Goal: Task Accomplishment & Management: Manage account settings

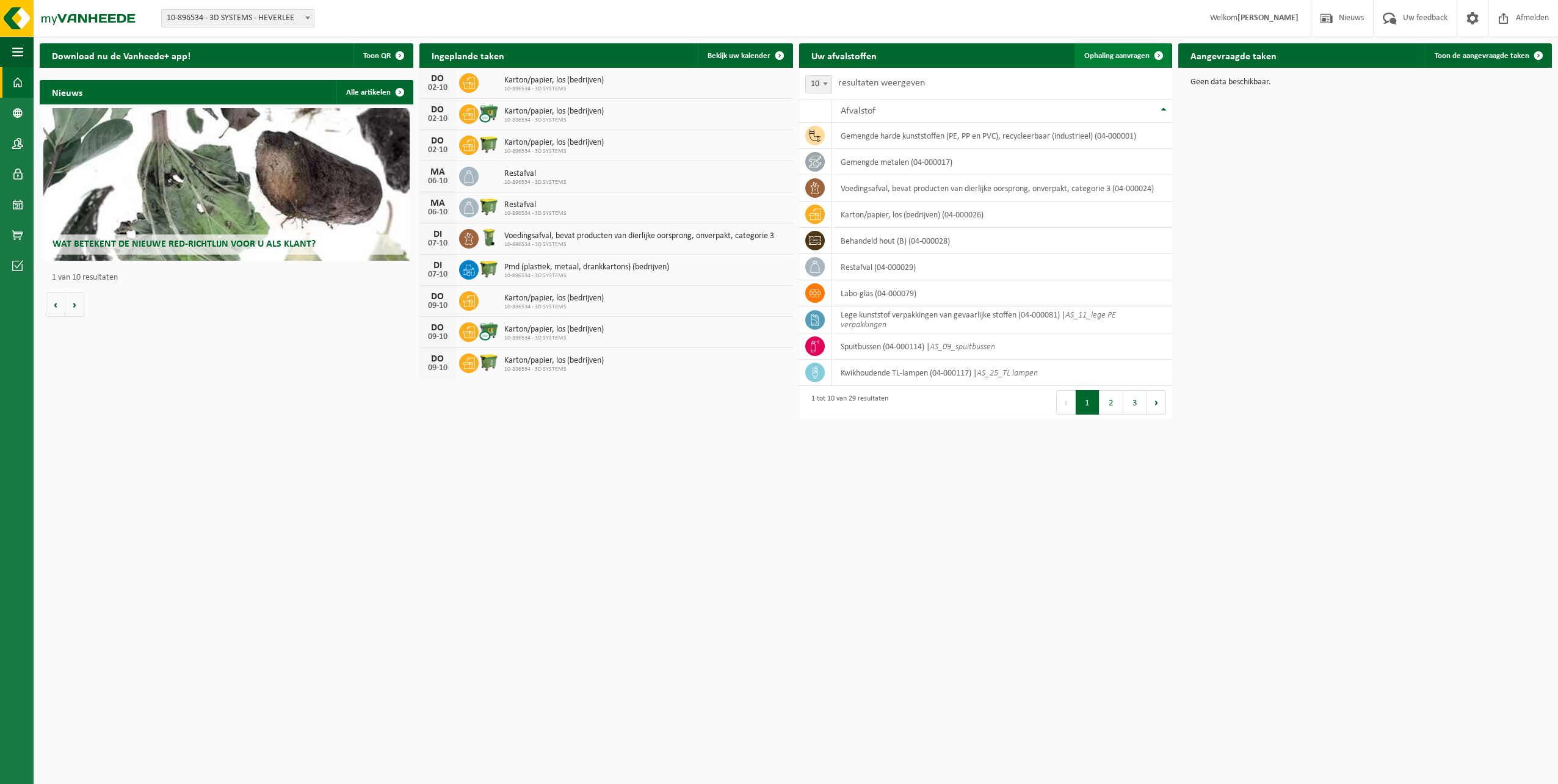
click at [1162, 53] on span at bounding box center [1159, 55] width 25 height 25
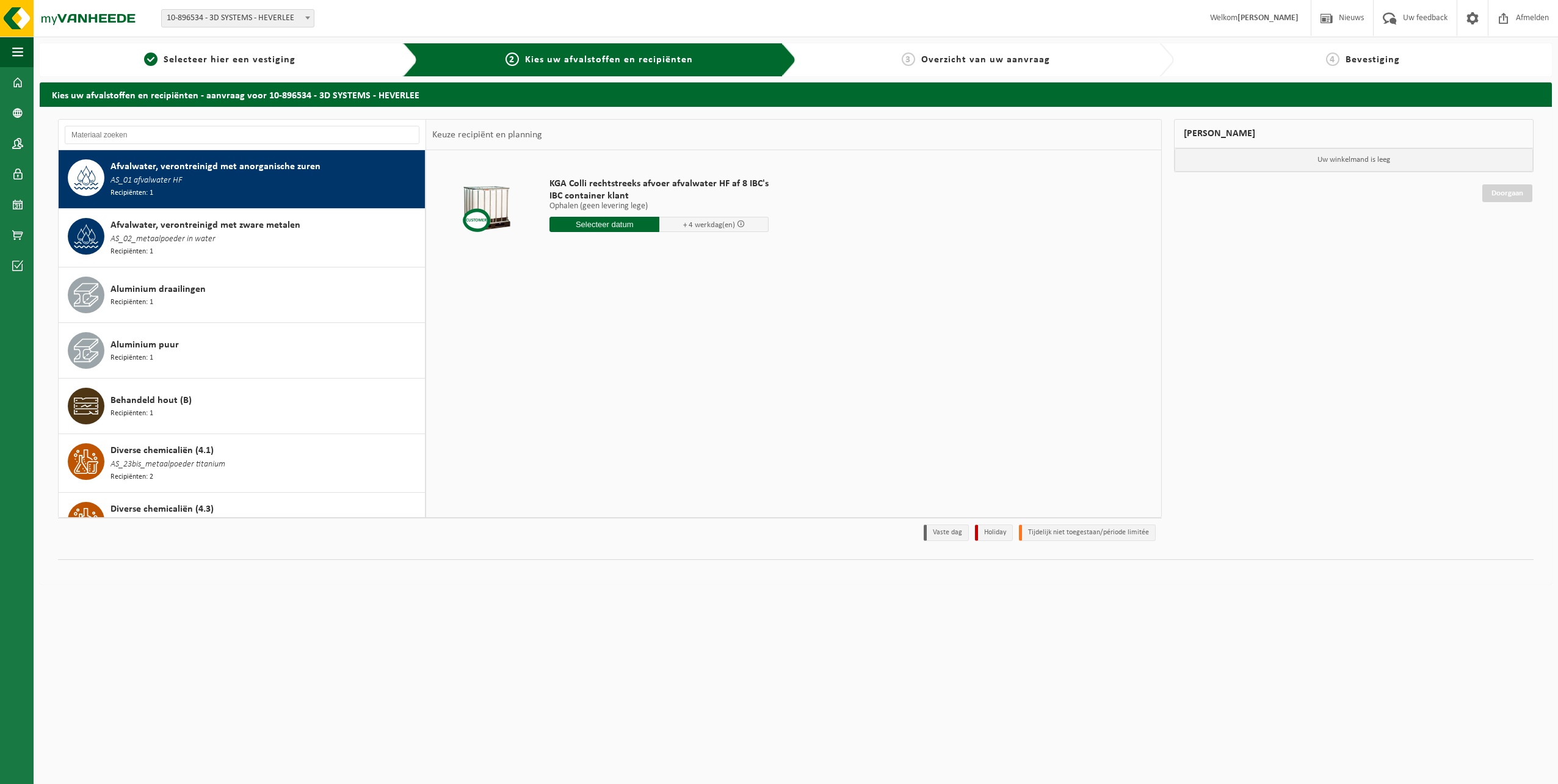
click at [208, 180] on div "Afvalwater, verontreinigd met anorganische zuren AS_01 afvalwater HF Recipiënte…" at bounding box center [266, 179] width 311 height 40
click at [615, 224] on input "text" at bounding box center [604, 224] width 110 height 15
click at [626, 315] on div "9" at bounding box center [625, 313] width 21 height 20
type input "Van 2025-10-09"
click at [647, 245] on input "2" at bounding box center [604, 246] width 110 height 16
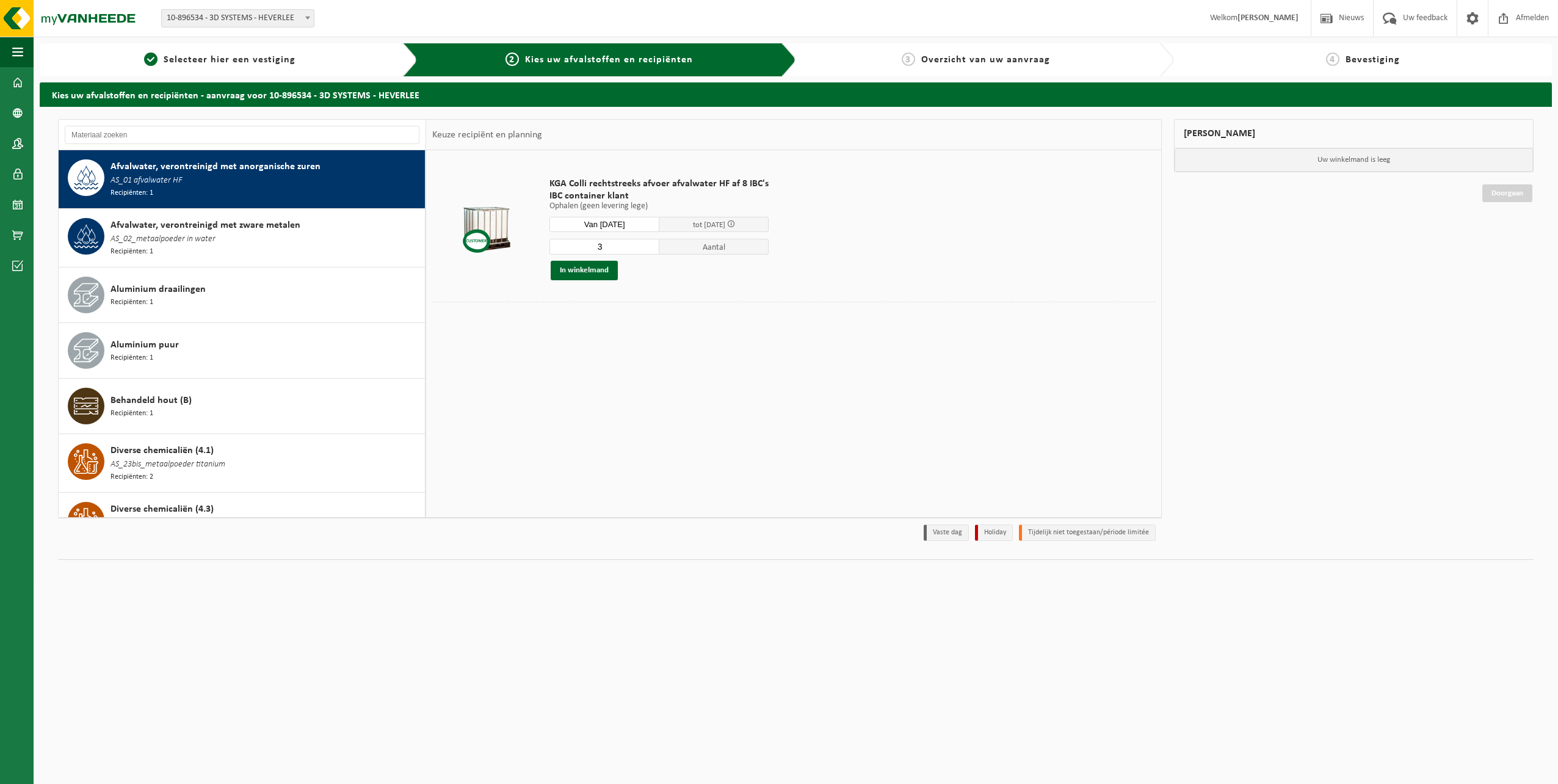
click at [647, 245] on input "3" at bounding box center [604, 246] width 110 height 16
click at [647, 245] on input "4" at bounding box center [604, 246] width 110 height 16
click at [647, 245] on input "5" at bounding box center [604, 246] width 110 height 16
click at [647, 245] on input "6" at bounding box center [604, 246] width 110 height 16
click at [647, 245] on input "7" at bounding box center [604, 246] width 110 height 16
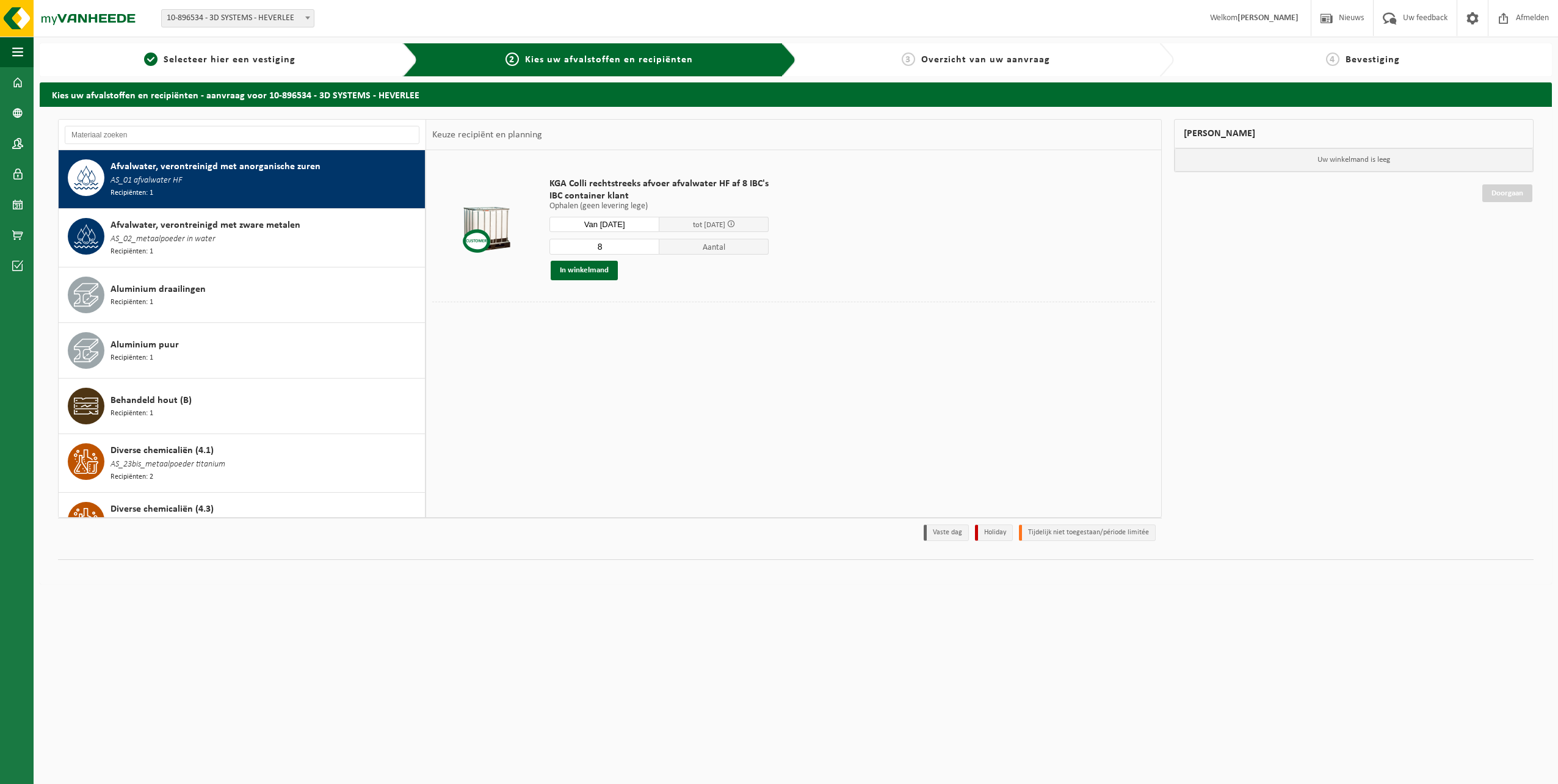
click at [647, 245] on input "8" at bounding box center [604, 246] width 110 height 16
type input "9"
click at [647, 245] on input "9" at bounding box center [604, 246] width 110 height 16
click at [593, 269] on button "In winkelmand" at bounding box center [584, 270] width 67 height 20
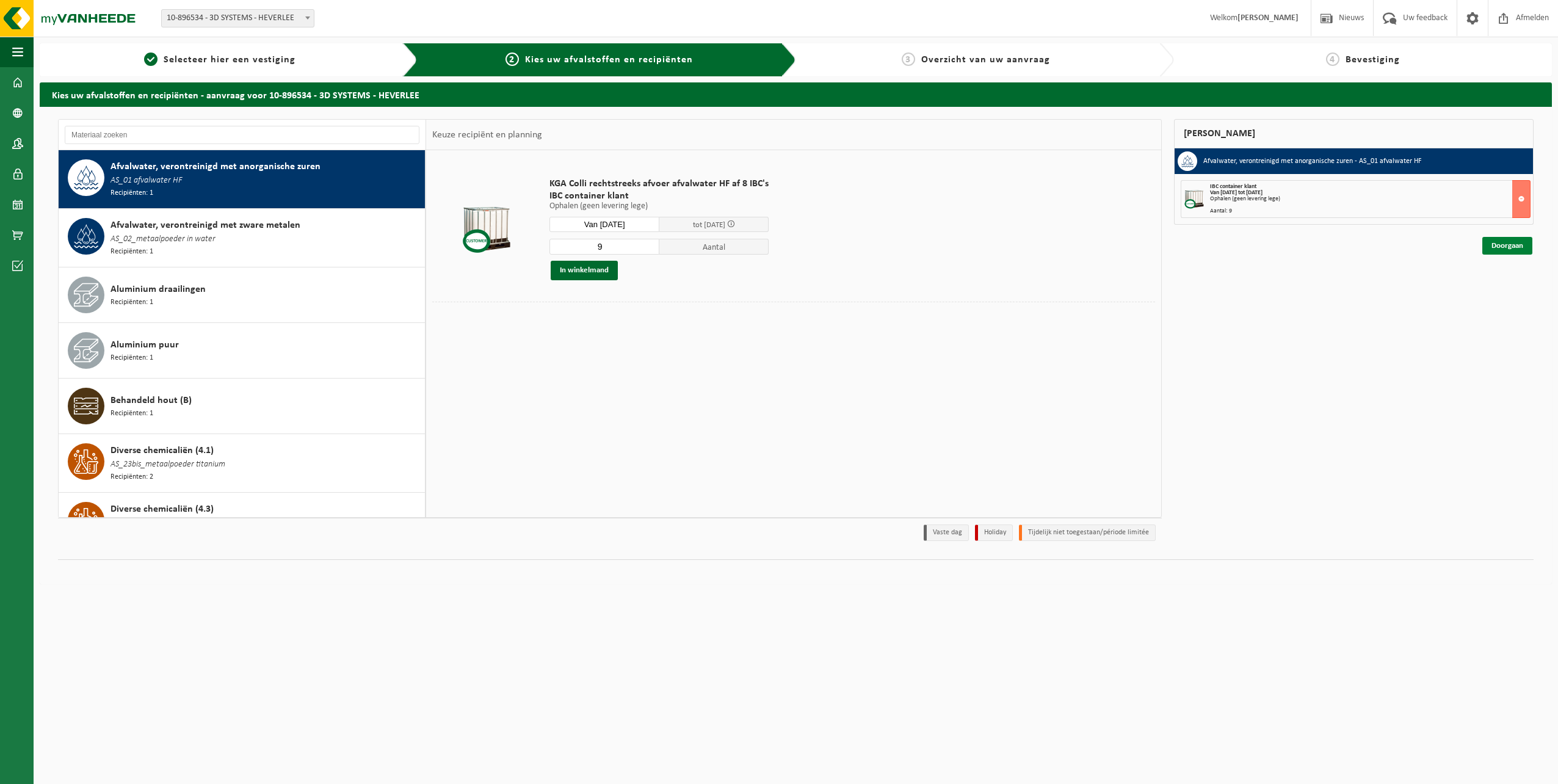
click at [1520, 247] on link "Doorgaan" at bounding box center [1507, 245] width 50 height 18
click at [1521, 198] on button at bounding box center [1521, 198] width 18 height 38
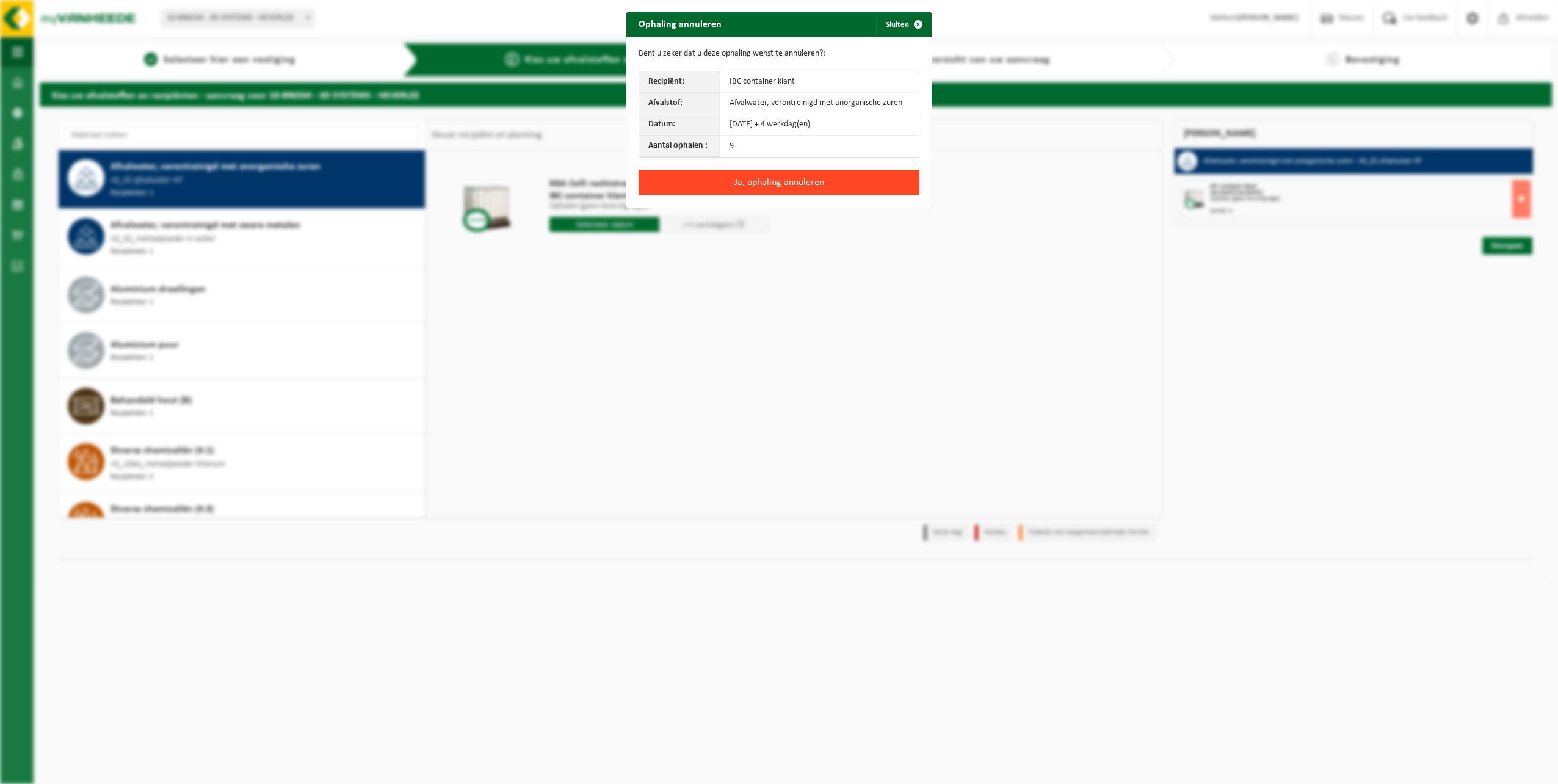
click at [799, 181] on button "Ja, ophaling annuleren" at bounding box center [779, 183] width 281 height 26
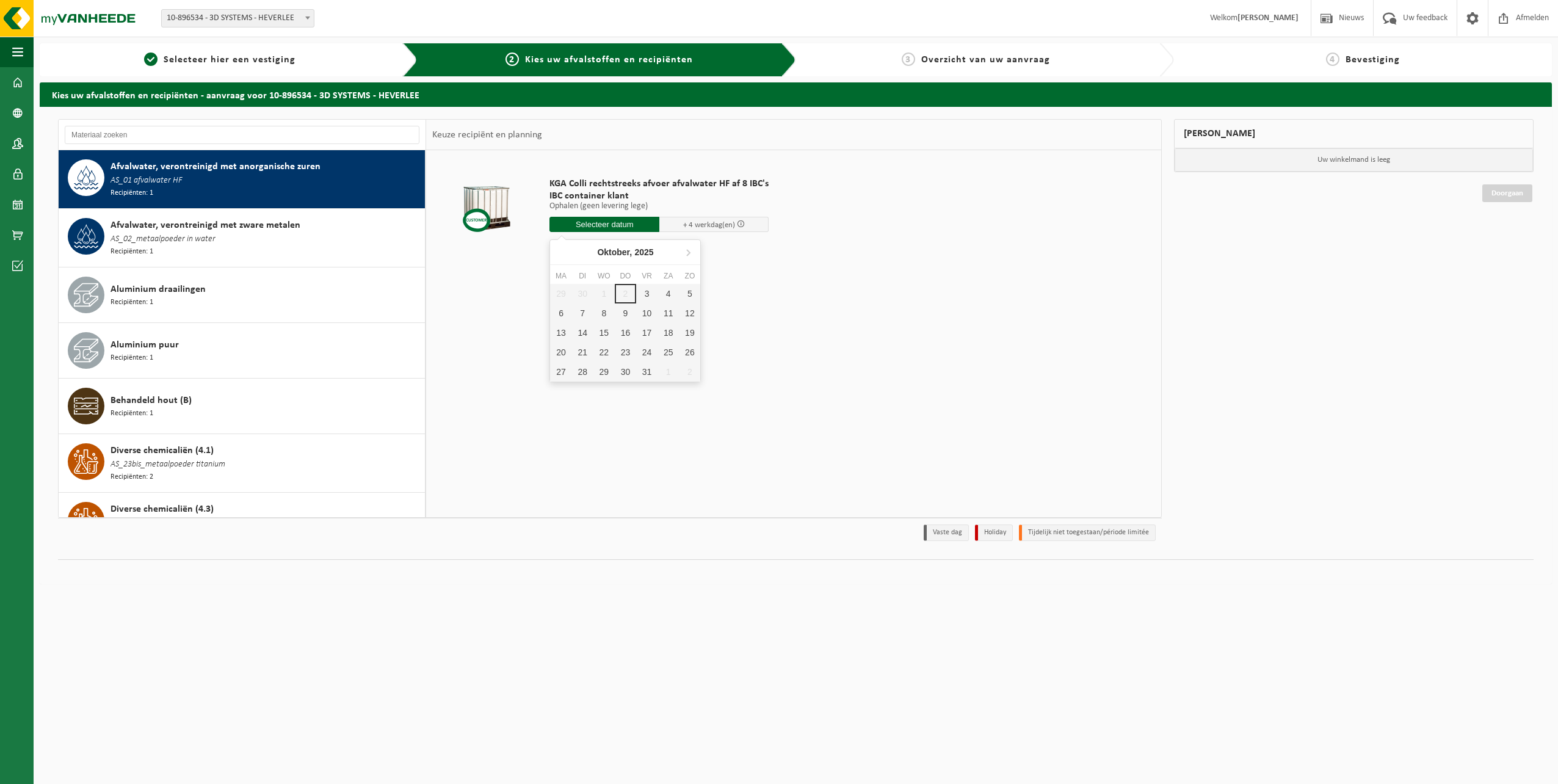
click at [643, 224] on input "text" at bounding box center [604, 224] width 110 height 15
click at [630, 315] on div "9" at bounding box center [625, 313] width 21 height 20
type input "Van 2025-10-09"
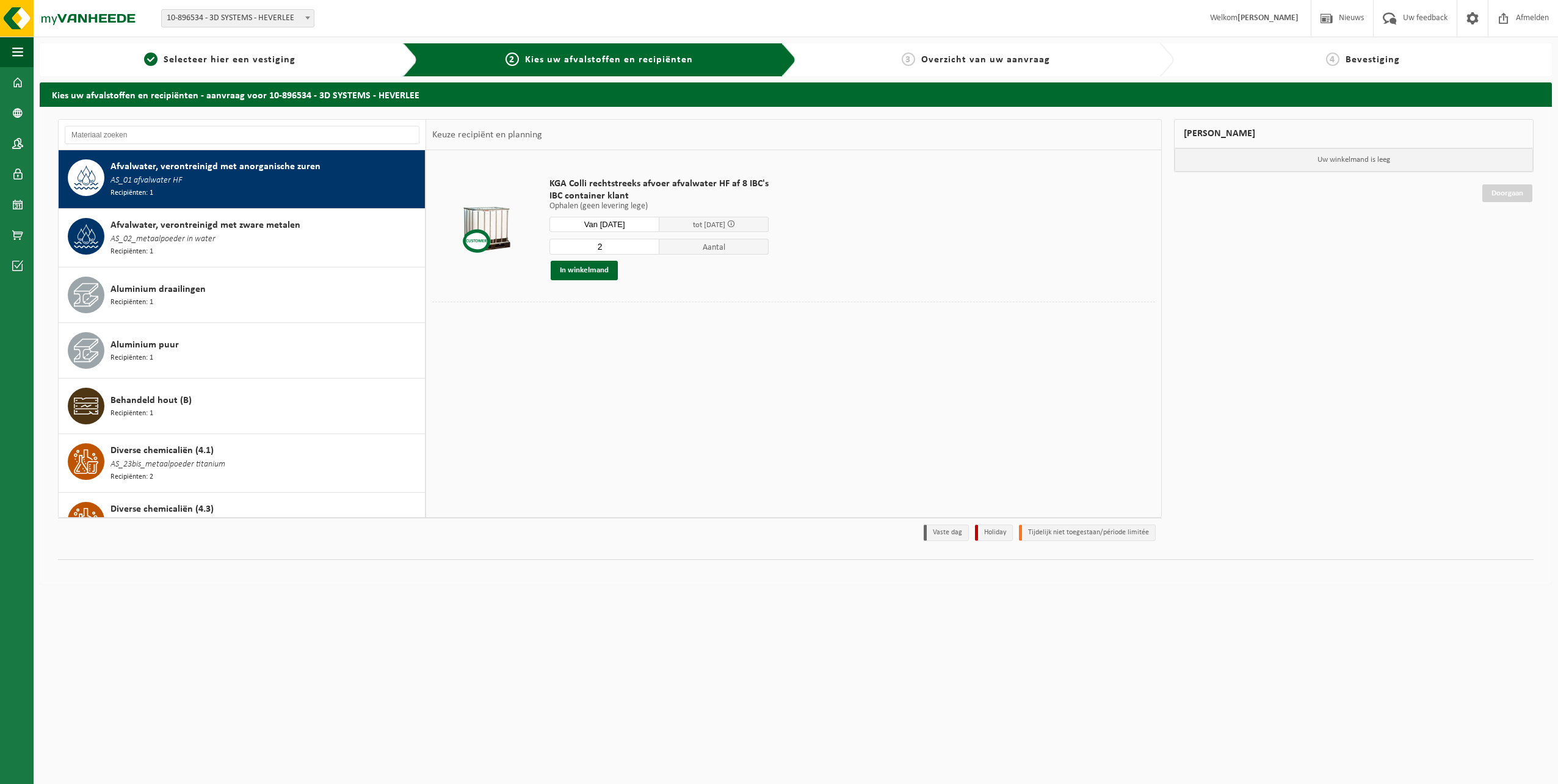
click at [647, 243] on input "2" at bounding box center [604, 246] width 110 height 16
click at [647, 243] on input "3" at bounding box center [604, 246] width 110 height 16
click at [647, 243] on input "4" at bounding box center [604, 246] width 110 height 16
click at [647, 243] on input "5" at bounding box center [604, 246] width 110 height 16
click at [647, 243] on input "6" at bounding box center [604, 246] width 110 height 16
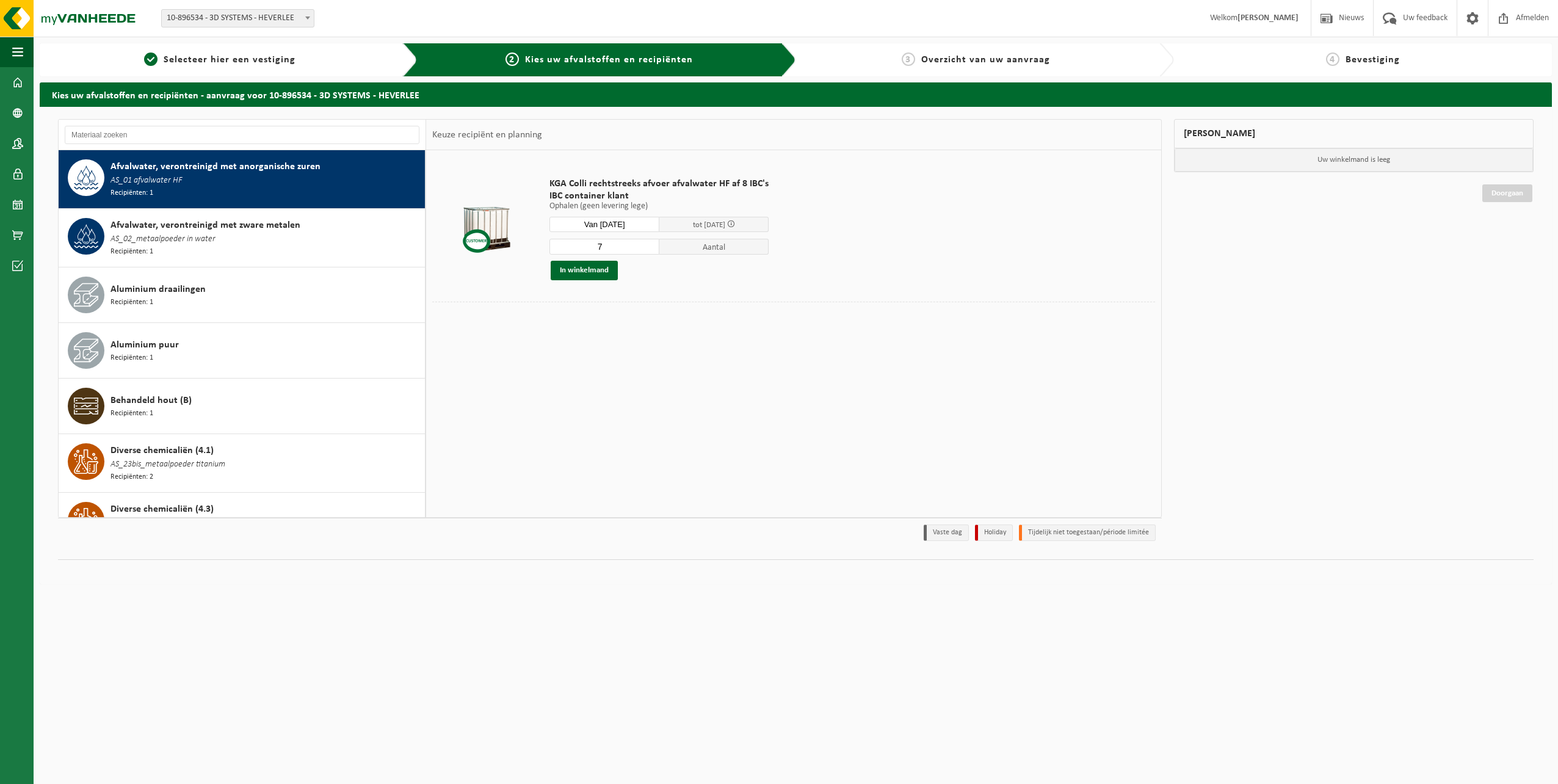
click at [647, 243] on input "7" at bounding box center [604, 246] width 110 height 16
type input "8"
click at [647, 243] on input "8" at bounding box center [604, 246] width 110 height 16
click at [591, 273] on button "In winkelmand" at bounding box center [584, 270] width 67 height 20
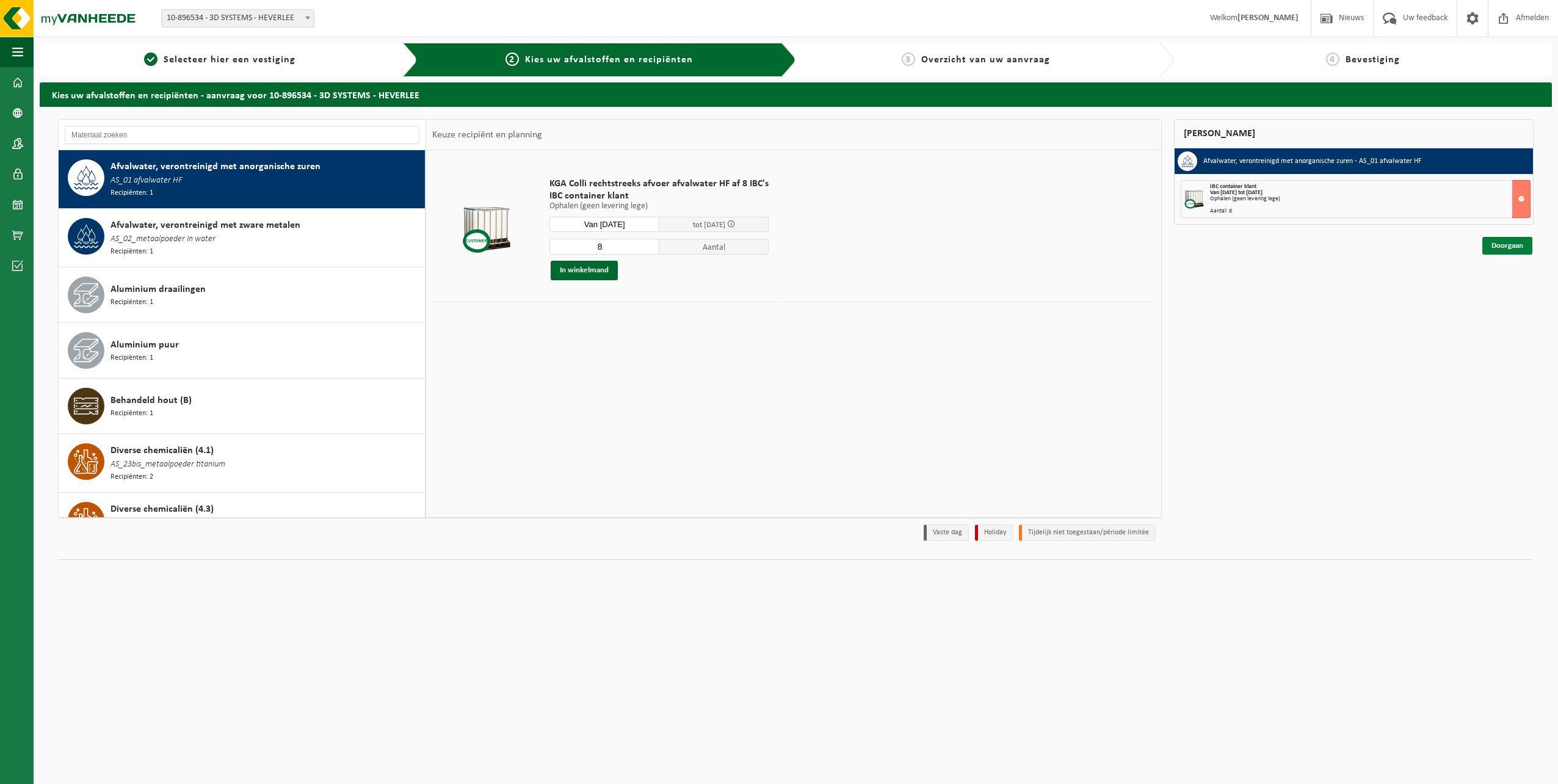
click at [1512, 249] on link "Doorgaan" at bounding box center [1507, 245] width 50 height 18
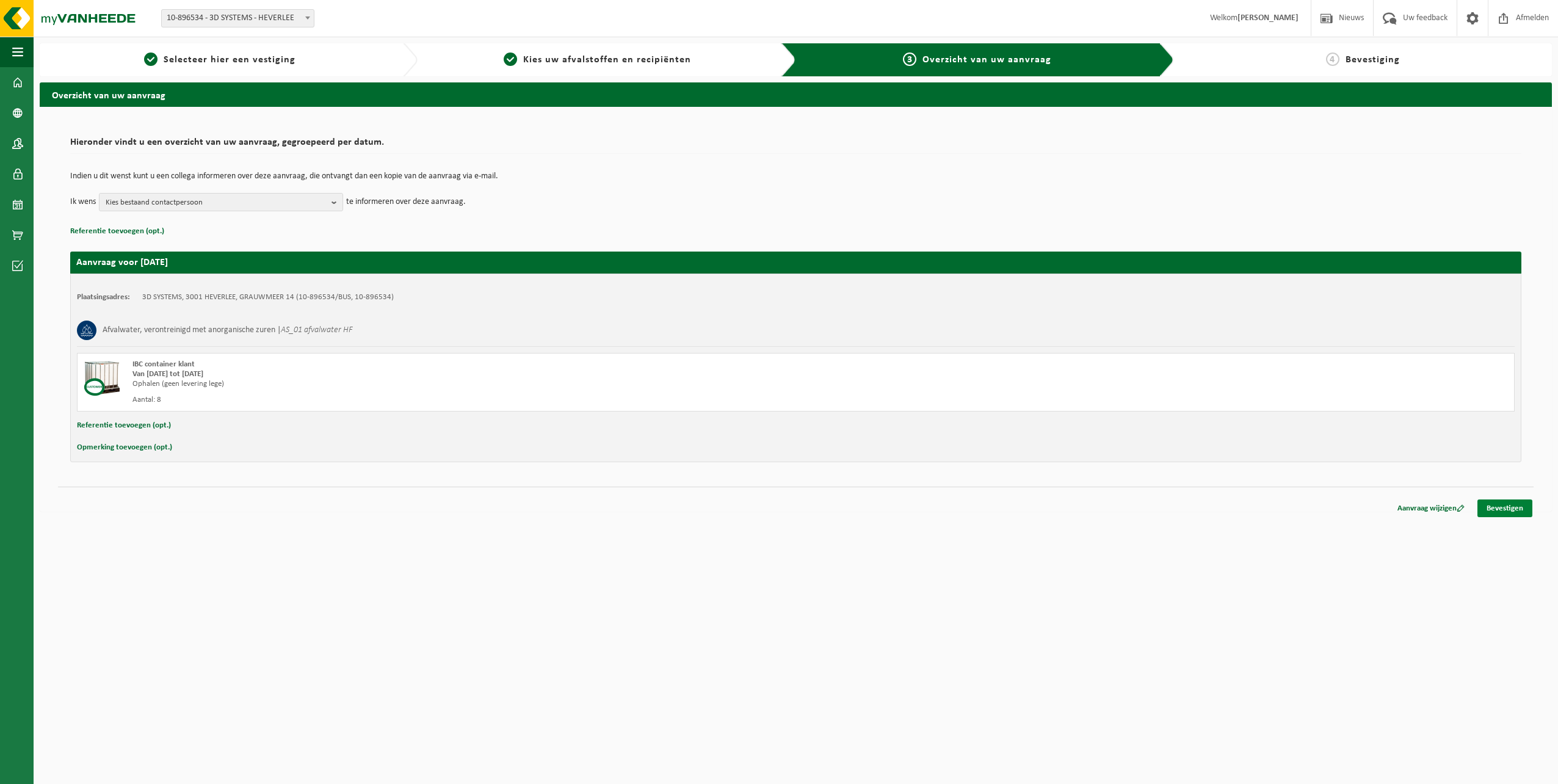
click at [1499, 511] on link "Bevestigen" at bounding box center [1505, 508] width 55 height 18
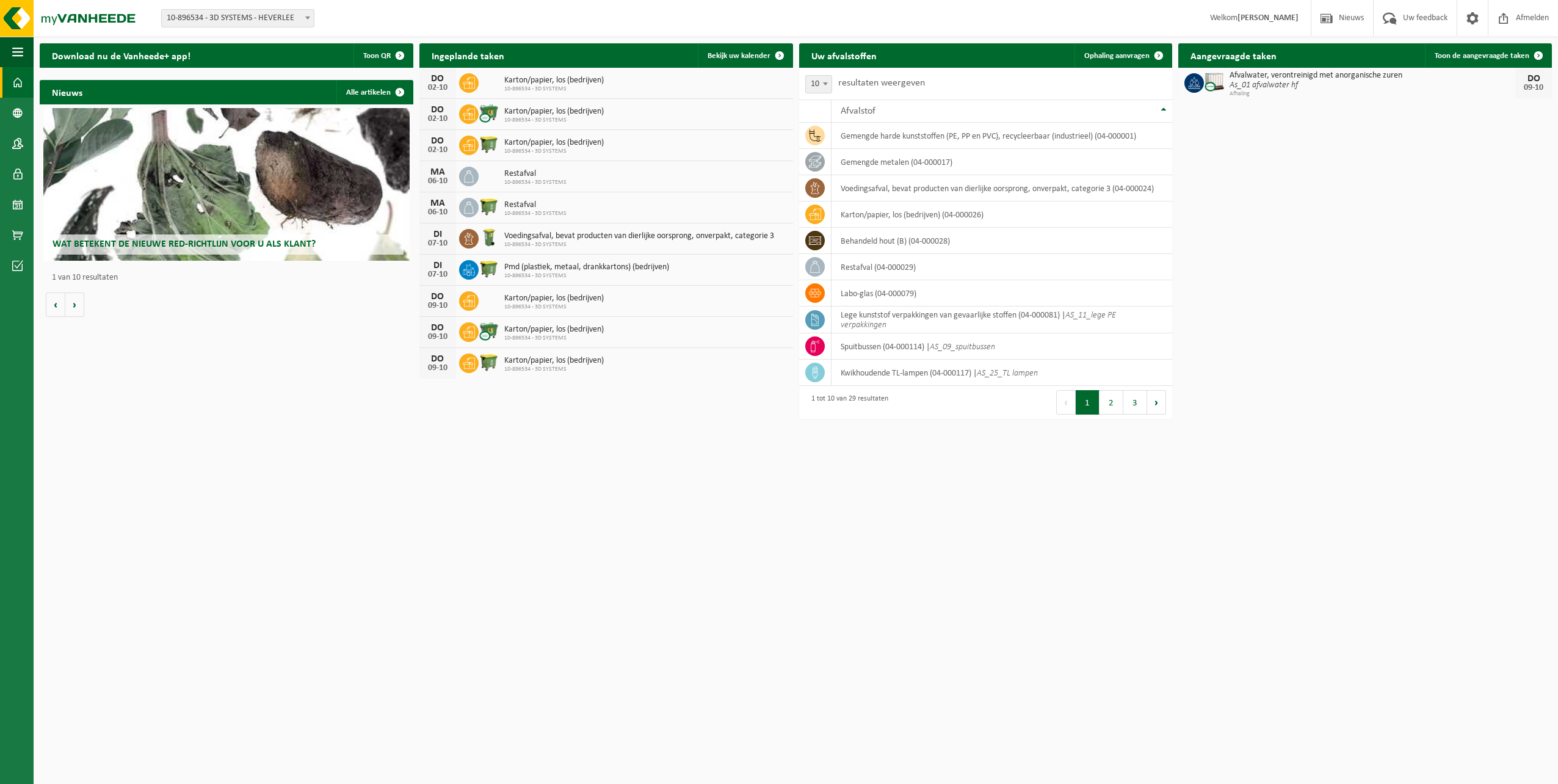
click at [1340, 87] on span "As_01 afvalwater hf" at bounding box center [1372, 85] width 286 height 10
click at [1535, 55] on span at bounding box center [1538, 55] width 25 height 25
click at [1285, 86] on icon "As_01 afvalwater hf" at bounding box center [1263, 85] width 68 height 9
click at [1494, 90] on span "Afhaling" at bounding box center [1372, 94] width 286 height 8
